Goal: Information Seeking & Learning: Learn about a topic

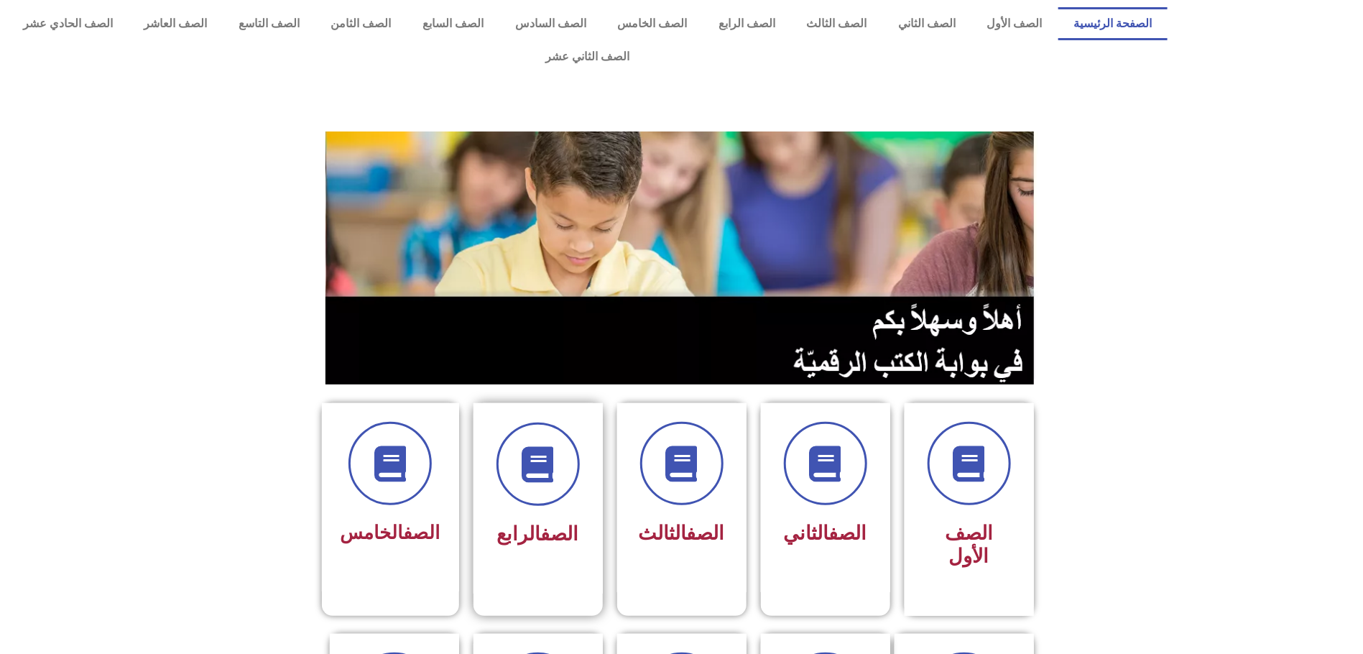
click at [563, 522] on link "الصف" at bounding box center [560, 533] width 38 height 23
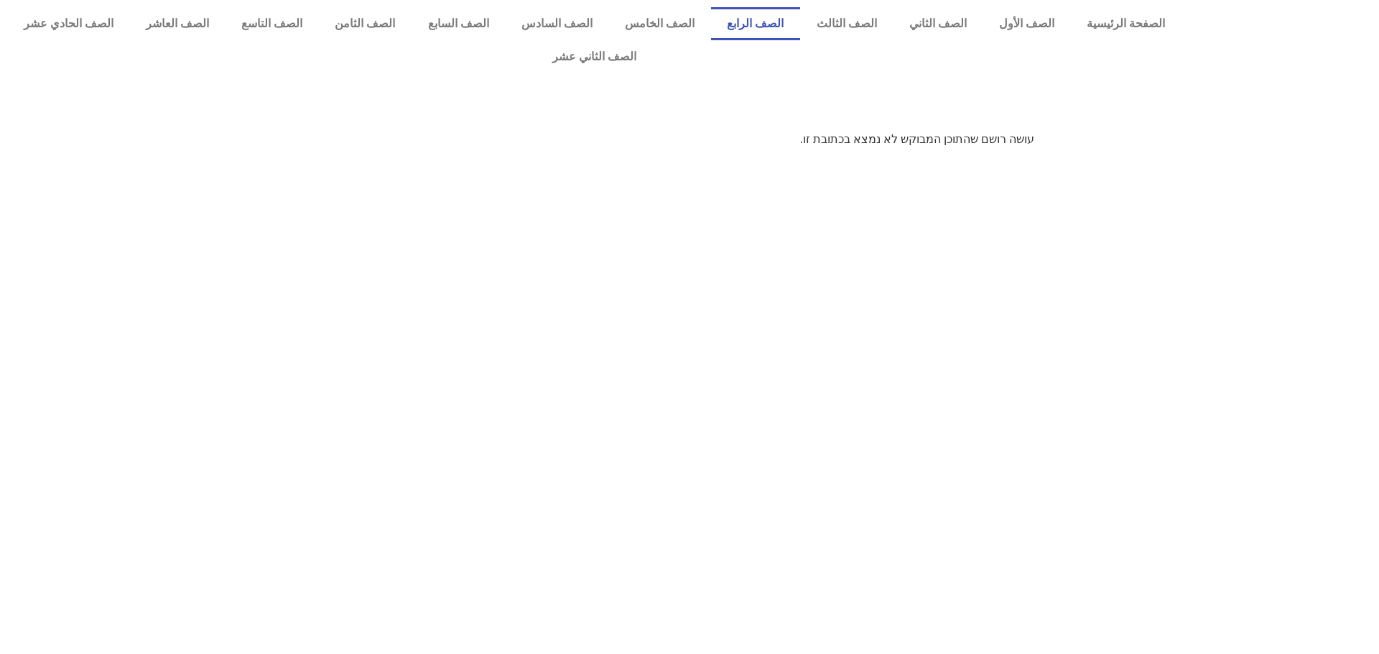
click at [795, 22] on link "الصف الرابع" at bounding box center [755, 23] width 89 height 33
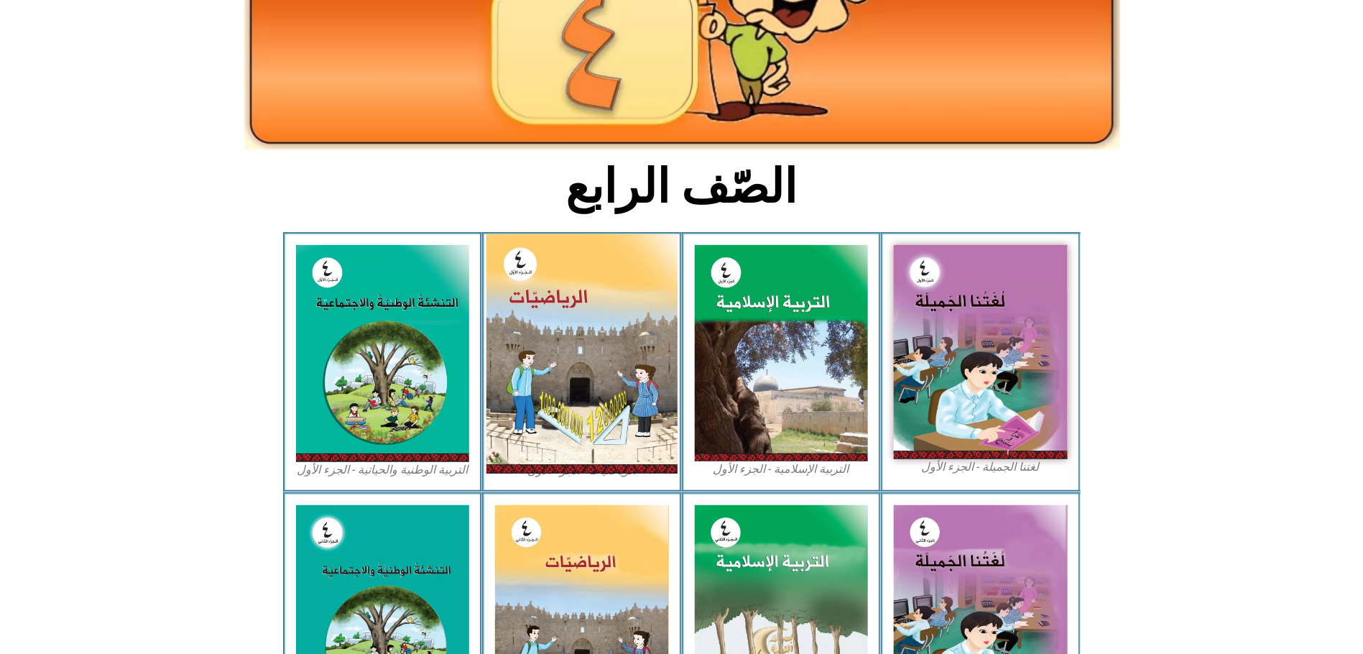
scroll to position [216, 0]
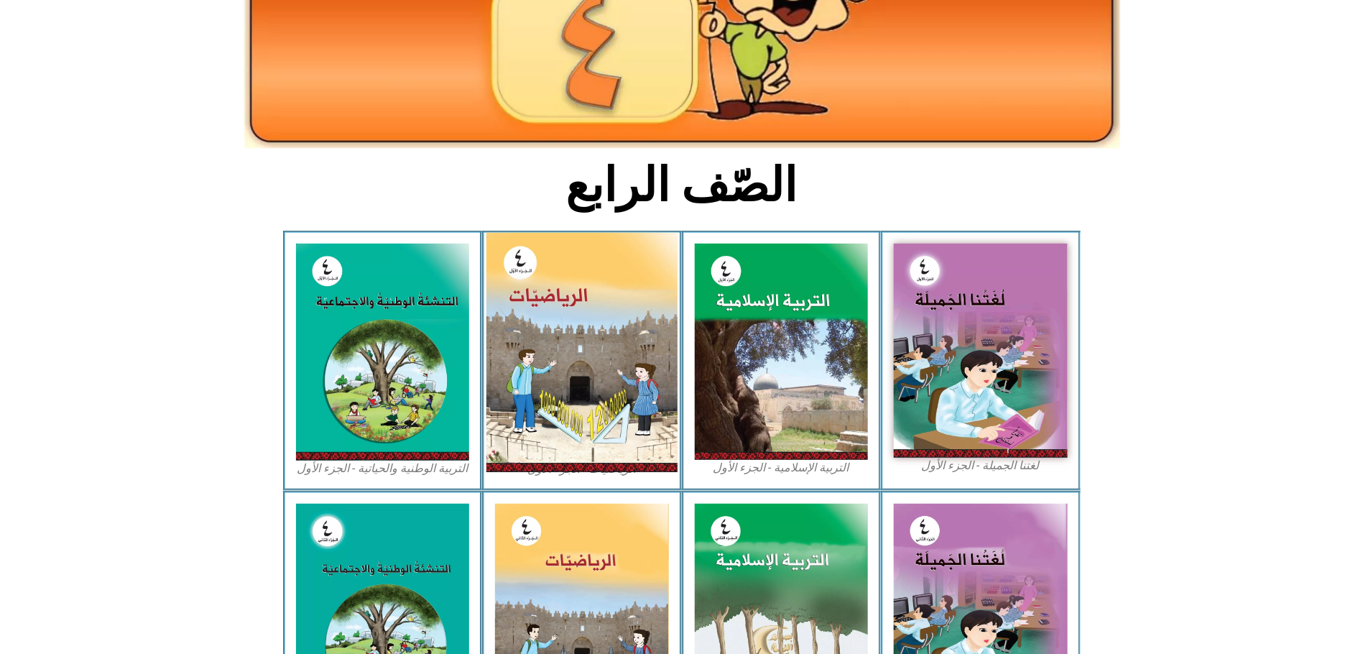
click at [573, 360] on img at bounding box center [581, 352] width 191 height 239
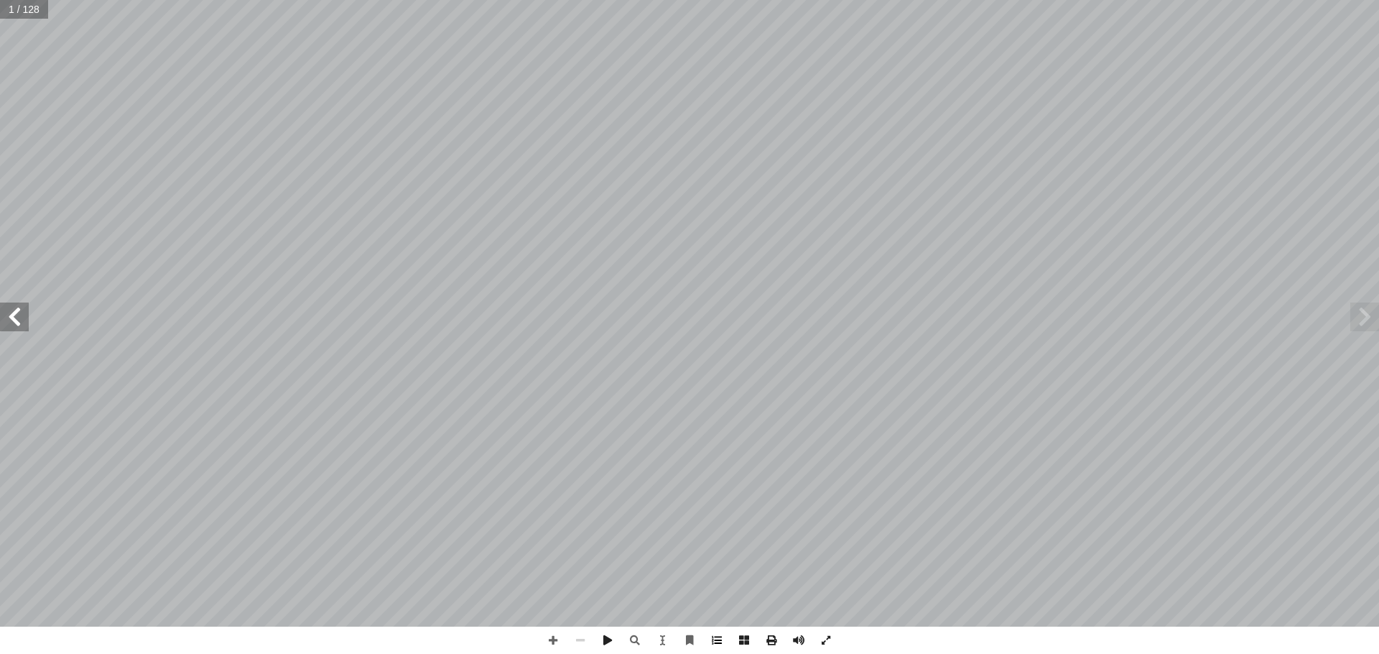
click at [723, 640] on span at bounding box center [716, 639] width 27 height 27
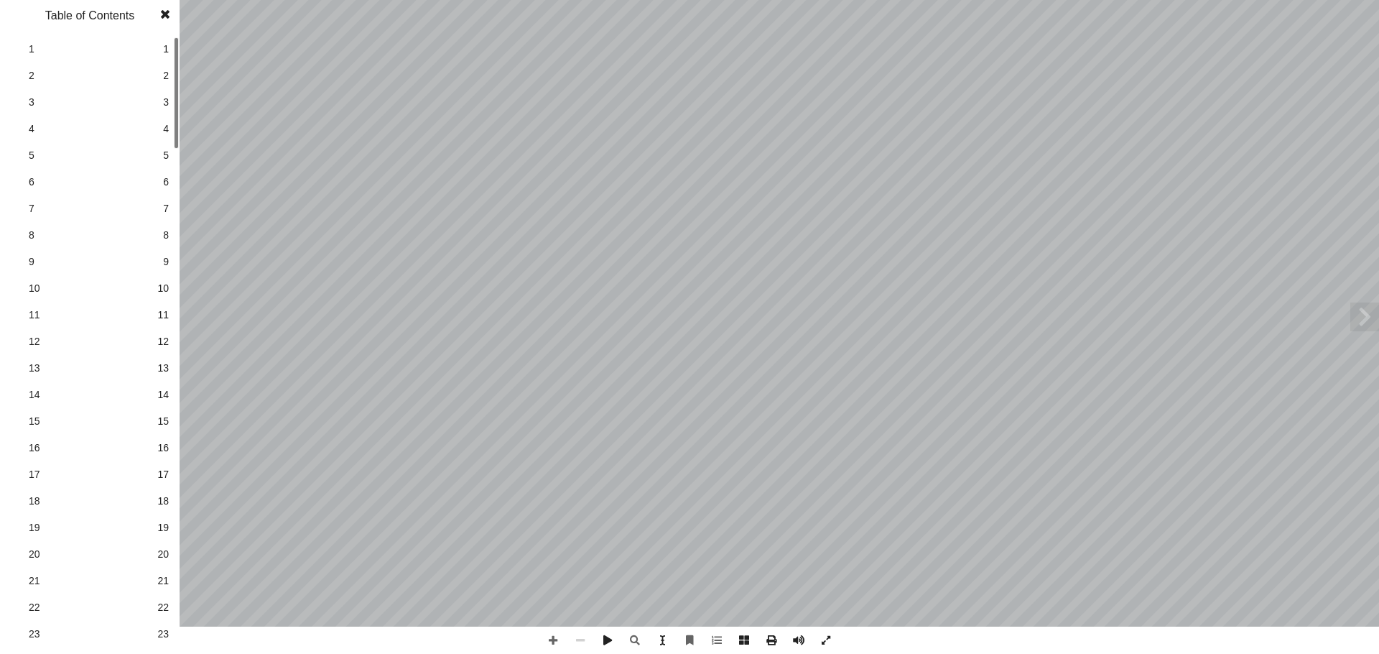
click at [166, 612] on span "22" at bounding box center [162, 607] width 11 height 15
click at [158, 631] on span "23" at bounding box center [162, 633] width 11 height 15
click at [165, 631] on span "23" at bounding box center [162, 633] width 11 height 15
click at [166, 632] on span "23" at bounding box center [162, 633] width 11 height 15
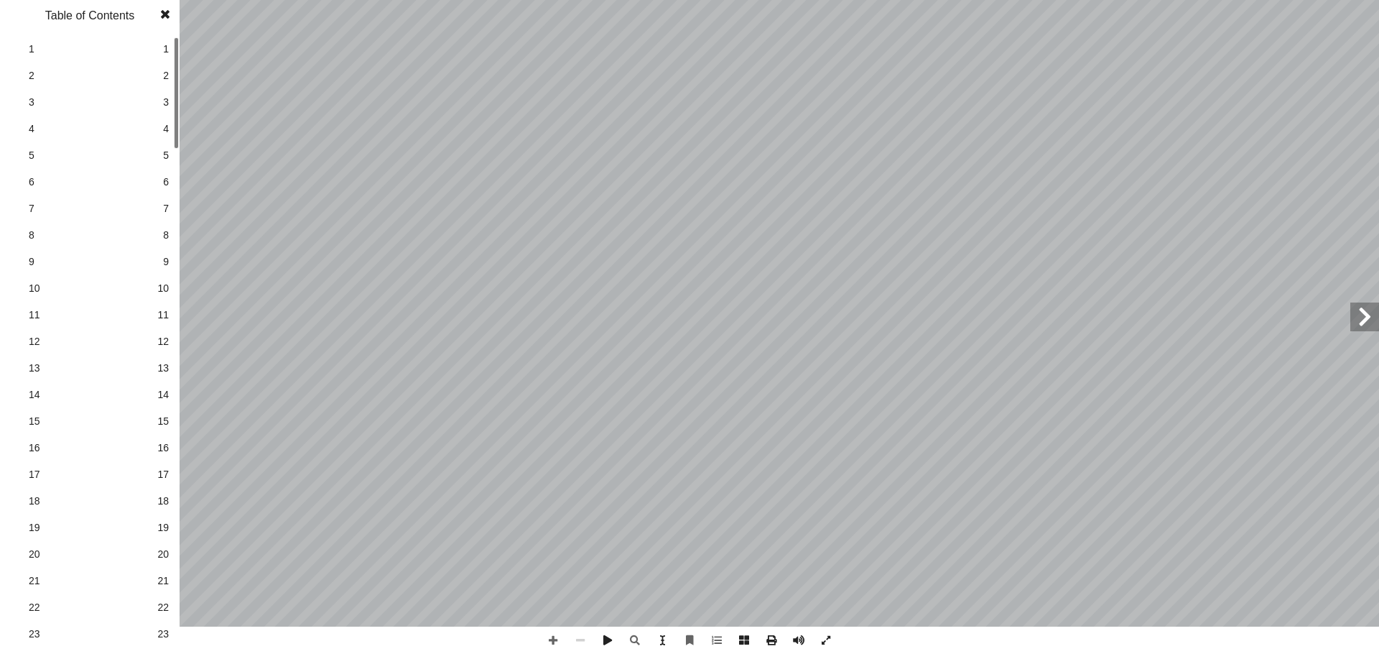
click at [166, 632] on span "23" at bounding box center [162, 633] width 11 height 15
click at [153, 632] on link "23 23" at bounding box center [88, 634] width 162 height 27
click at [165, 13] on span at bounding box center [165, 14] width 26 height 29
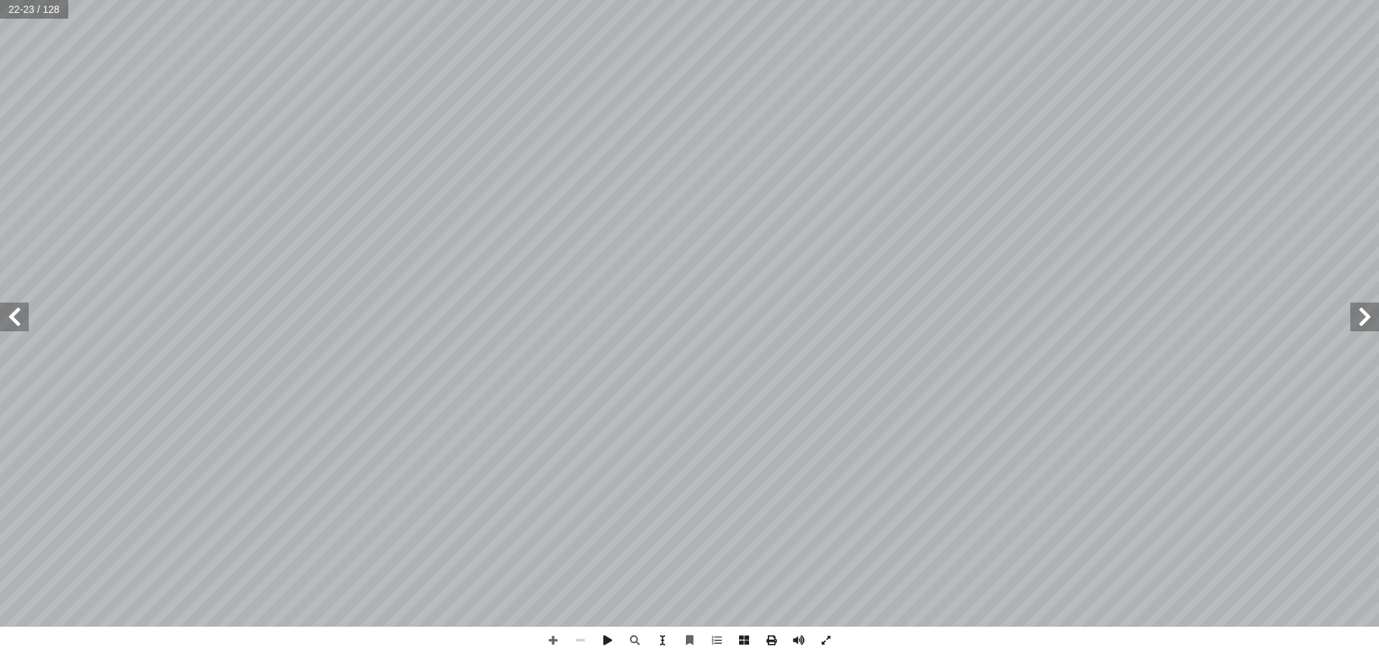
click at [13, 315] on span at bounding box center [14, 316] width 29 height 29
click at [554, 641] on span at bounding box center [553, 639] width 27 height 27
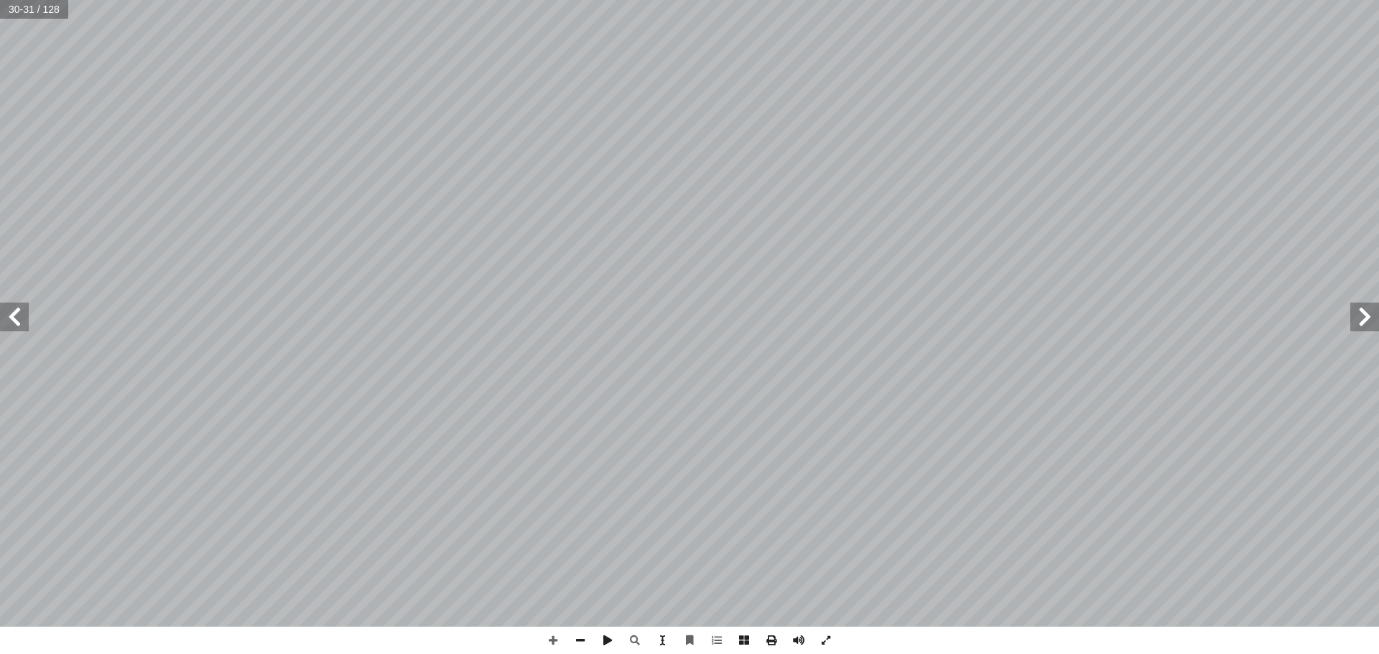
click at [17, 313] on span at bounding box center [14, 316] width 29 height 29
click at [550, 643] on span at bounding box center [553, 639] width 27 height 27
